Goal: Task Accomplishment & Management: Manage account settings

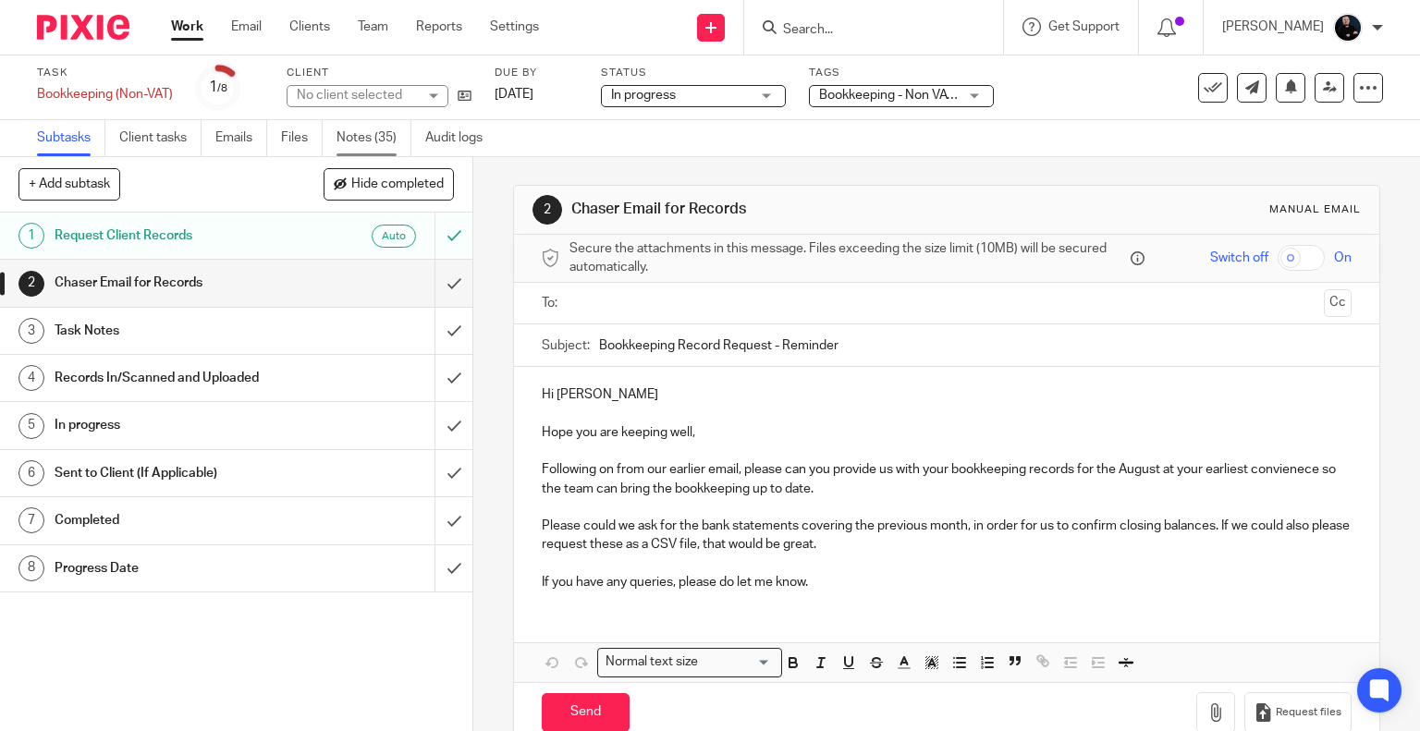
click at [360, 132] on link "Notes (35)" at bounding box center [373, 138] width 75 height 36
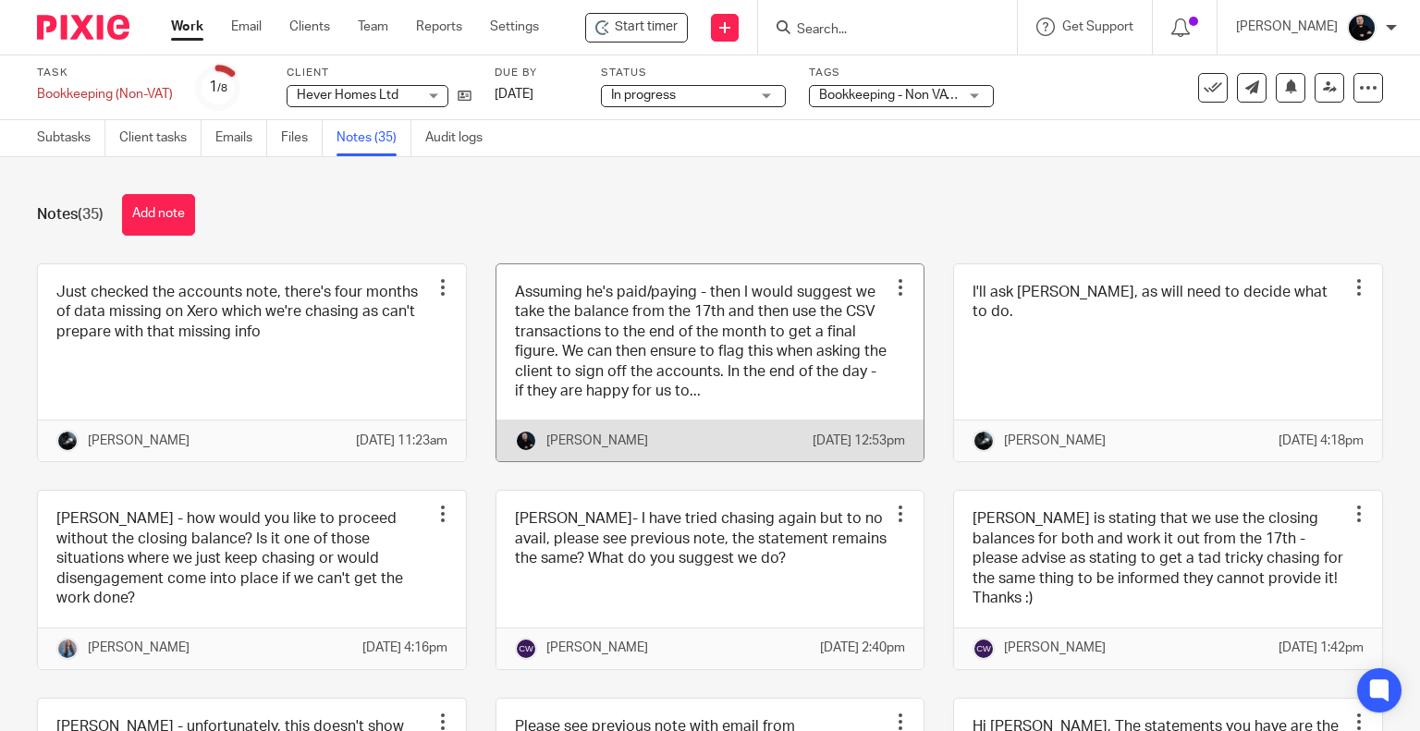
click at [573, 376] on link at bounding box center [710, 363] width 428 height 198
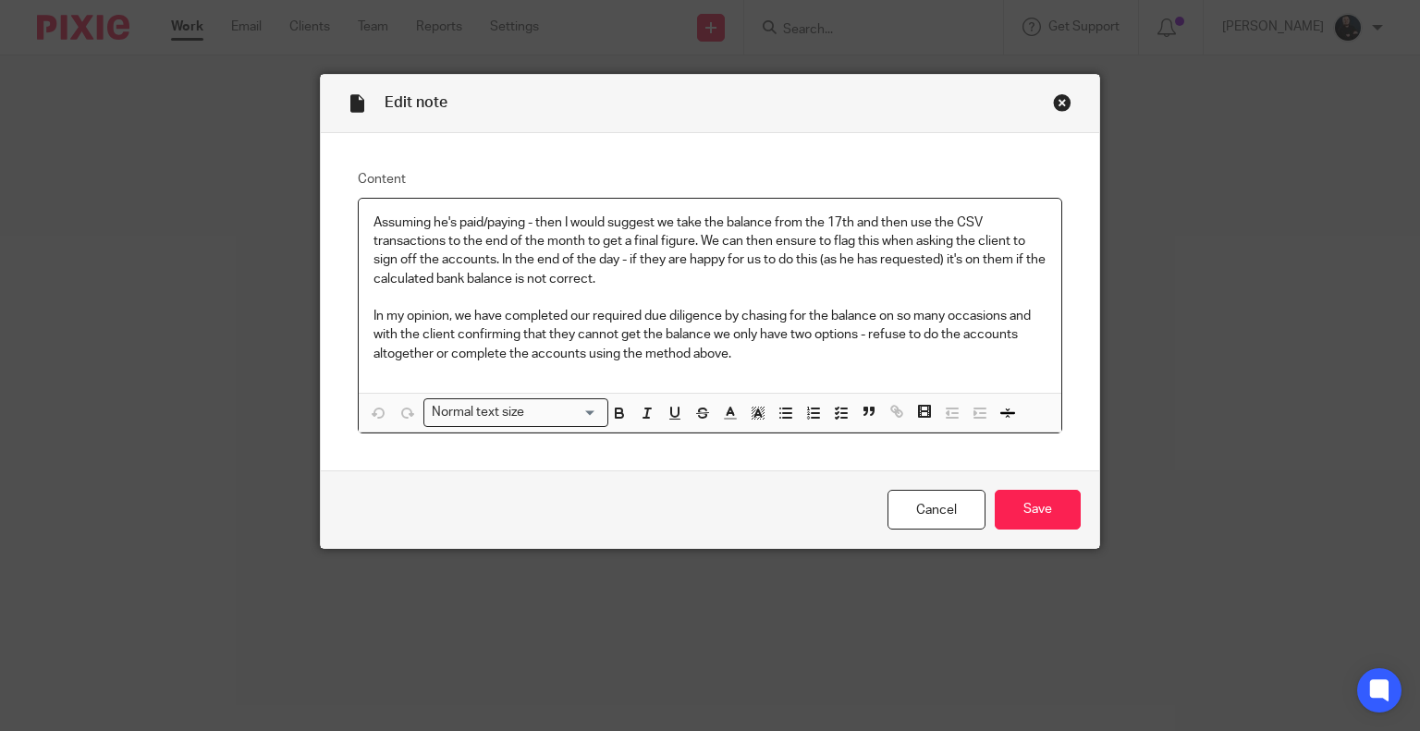
click at [1064, 103] on div "Close this dialog window" at bounding box center [1062, 102] width 18 height 18
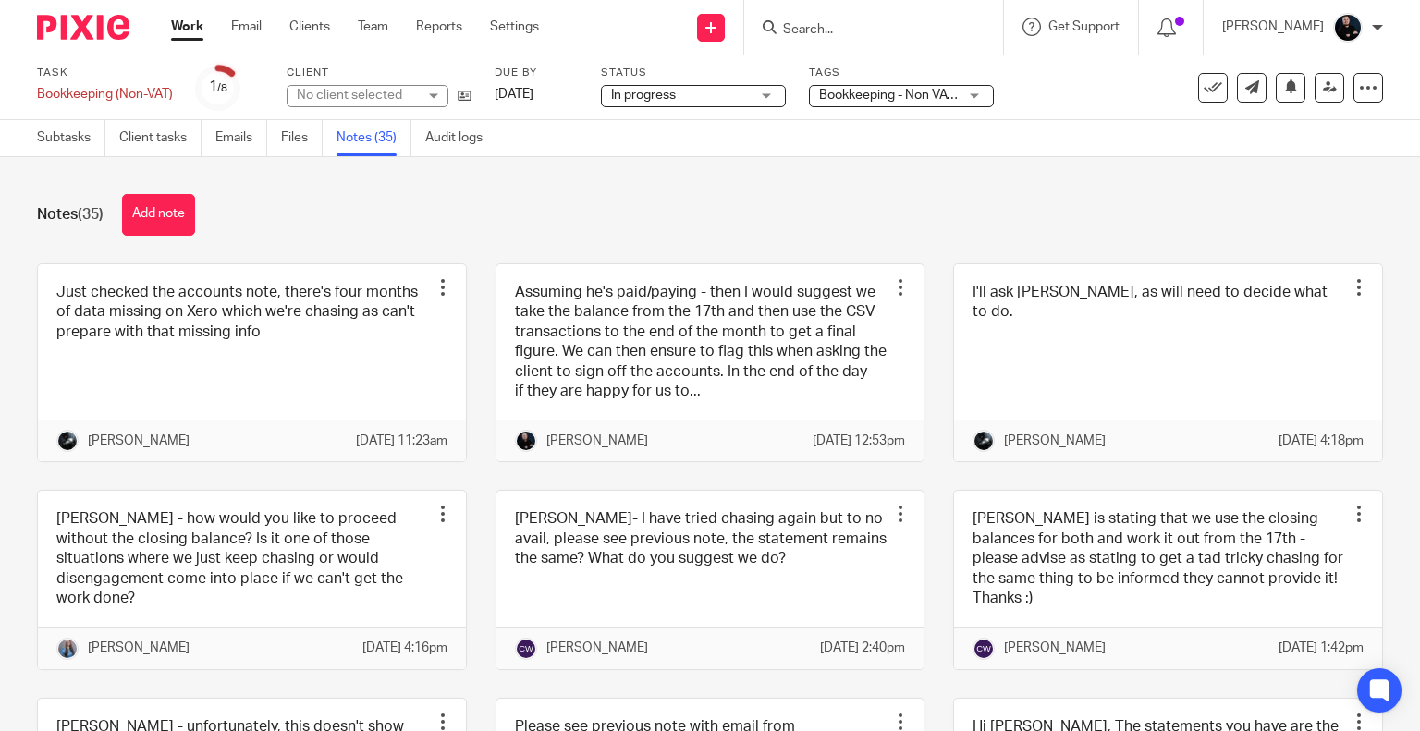
click at [920, 237] on div "Notes (35) Add note Just checked the accounts note, there's four months of data…" at bounding box center [710, 444] width 1420 height 574
